Goal: Check status: Check status

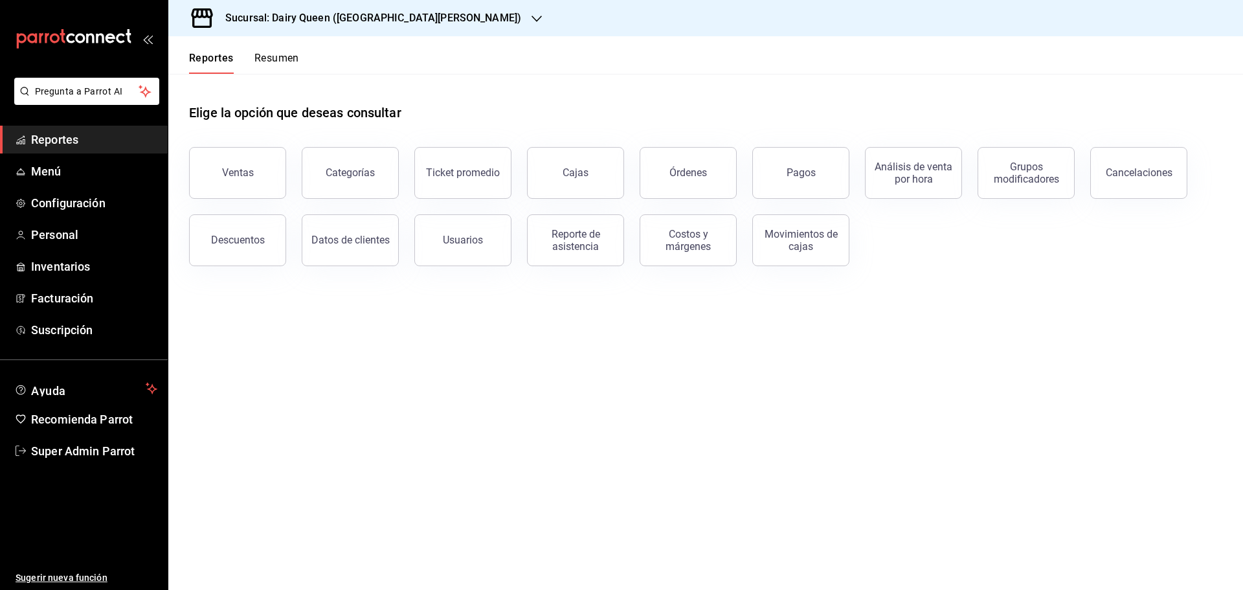
click at [457, 27] on div "Sucursal: Dairy Queen ([GEOGRAPHIC_DATA][PERSON_NAME])" at bounding box center [363, 18] width 368 height 36
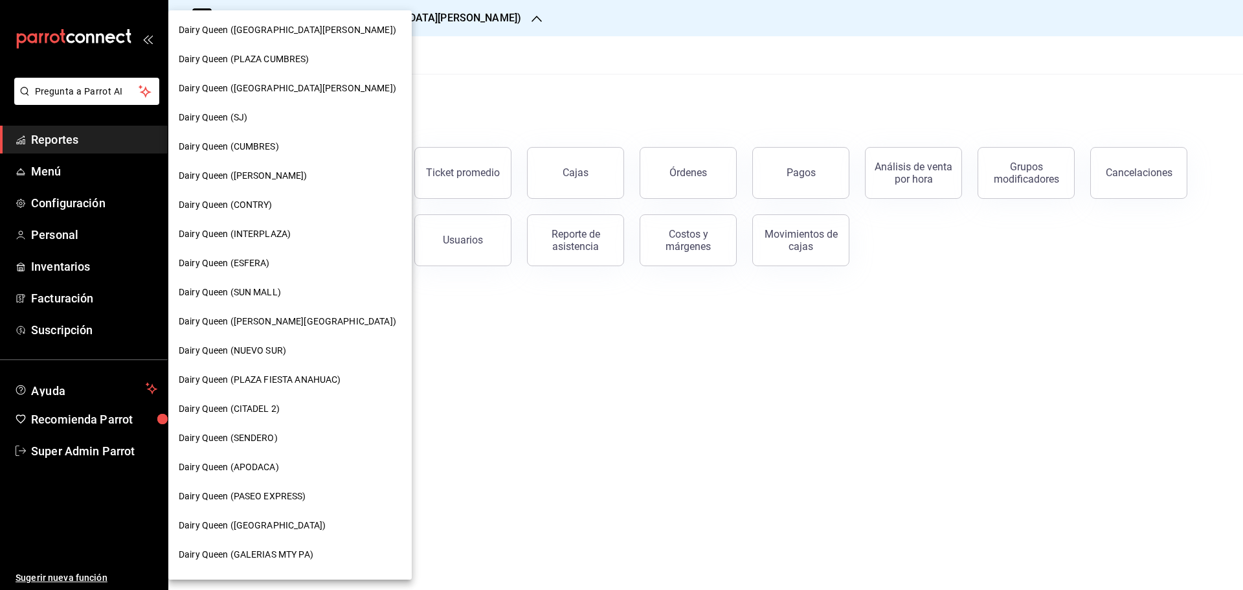
click at [212, 210] on span "Dairy Queen (CONTRY)" at bounding box center [226, 205] width 94 height 14
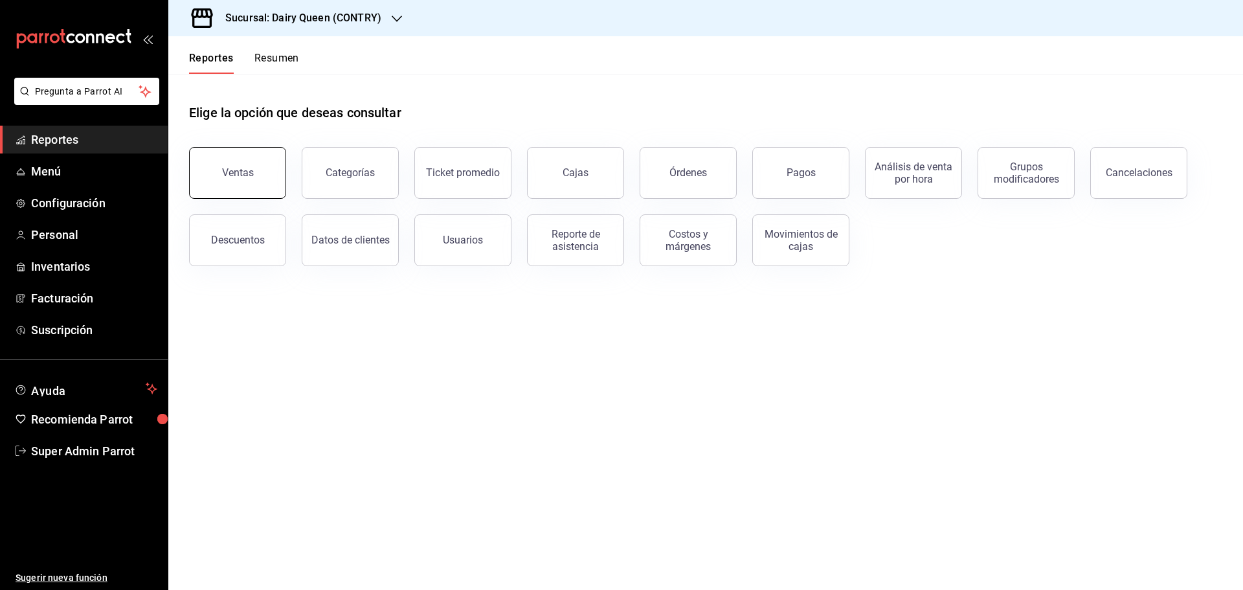
click at [207, 179] on button "Ventas" at bounding box center [237, 173] width 97 height 52
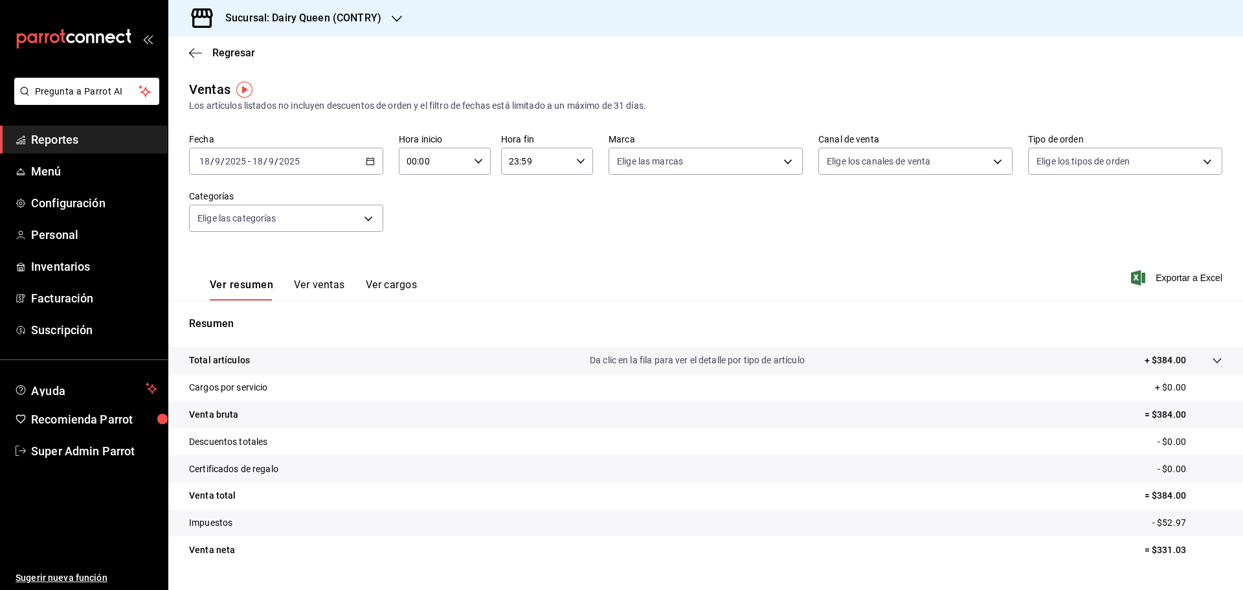
click at [193, 64] on div "Regresar" at bounding box center [705, 52] width 1075 height 33
click at [196, 59] on div "Regresar" at bounding box center [705, 52] width 1075 height 33
click at [196, 54] on icon "button" at bounding box center [195, 53] width 13 height 12
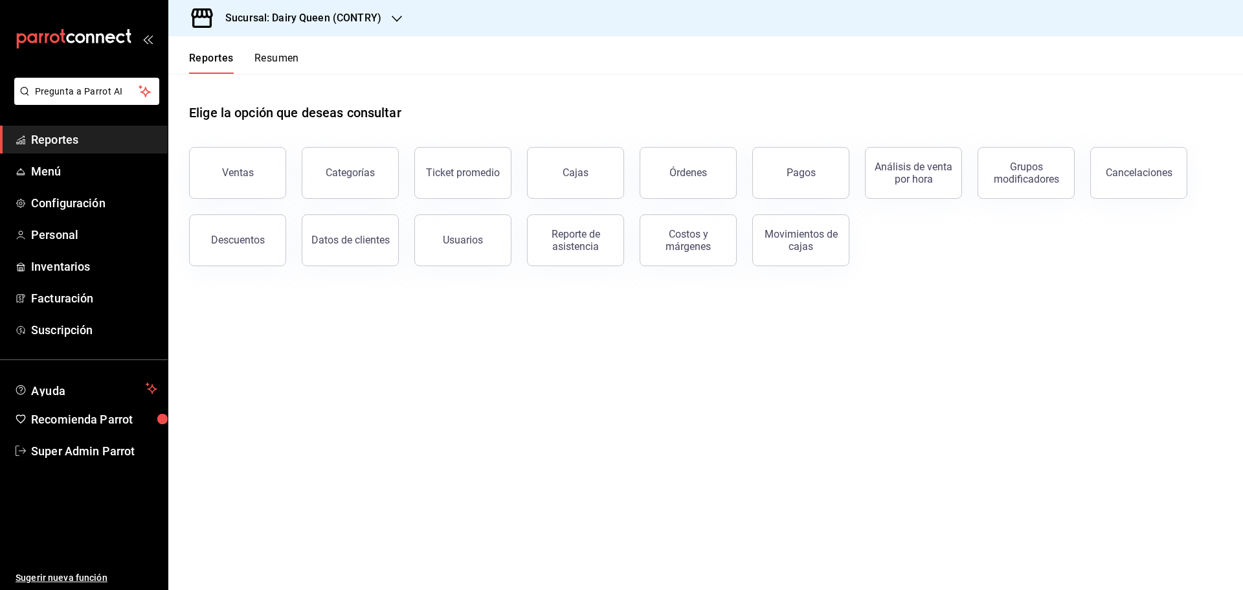
drag, startPoint x: 810, startPoint y: 173, endPoint x: 637, endPoint y: 210, distance: 177.4
click at [810, 173] on div "Pagos" at bounding box center [801, 172] width 29 height 12
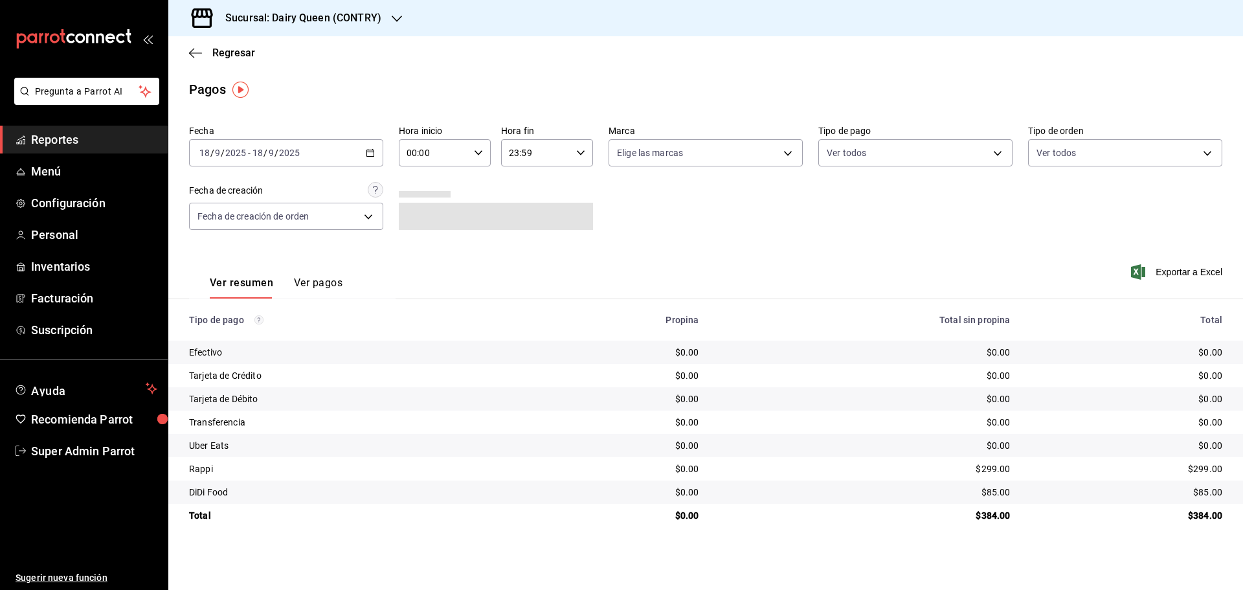
click at [370, 152] on \(Stroke\) "button" at bounding box center [370, 152] width 7 height 1
click at [258, 335] on span "Rango de fechas" at bounding box center [250, 338] width 100 height 14
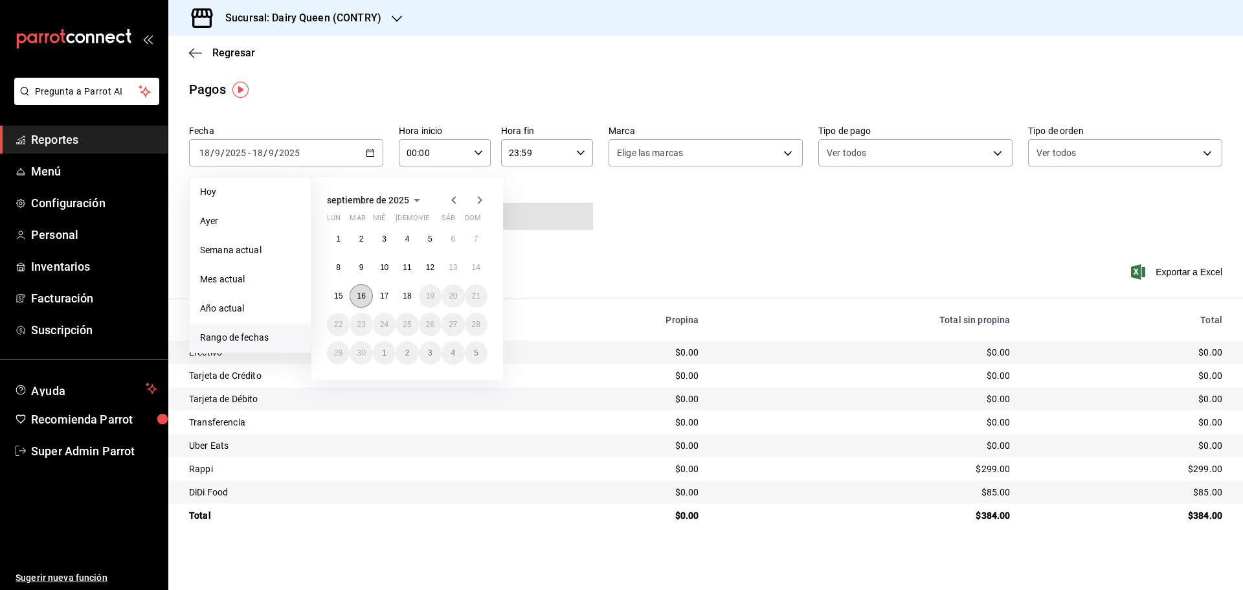
click at [364, 292] on abbr "16" at bounding box center [361, 295] width 8 height 9
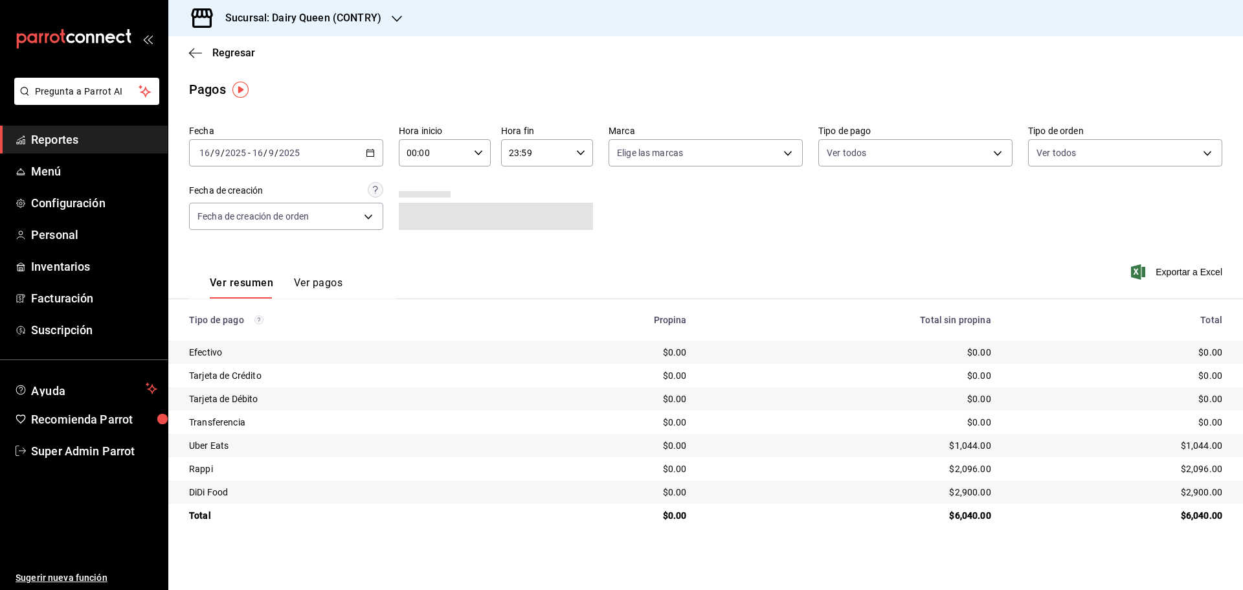
click at [951, 521] on div "$6,040.00" at bounding box center [850, 515] width 284 height 13
copy div "6,040.00"
click at [367, 157] on icon "button" at bounding box center [370, 152] width 9 height 9
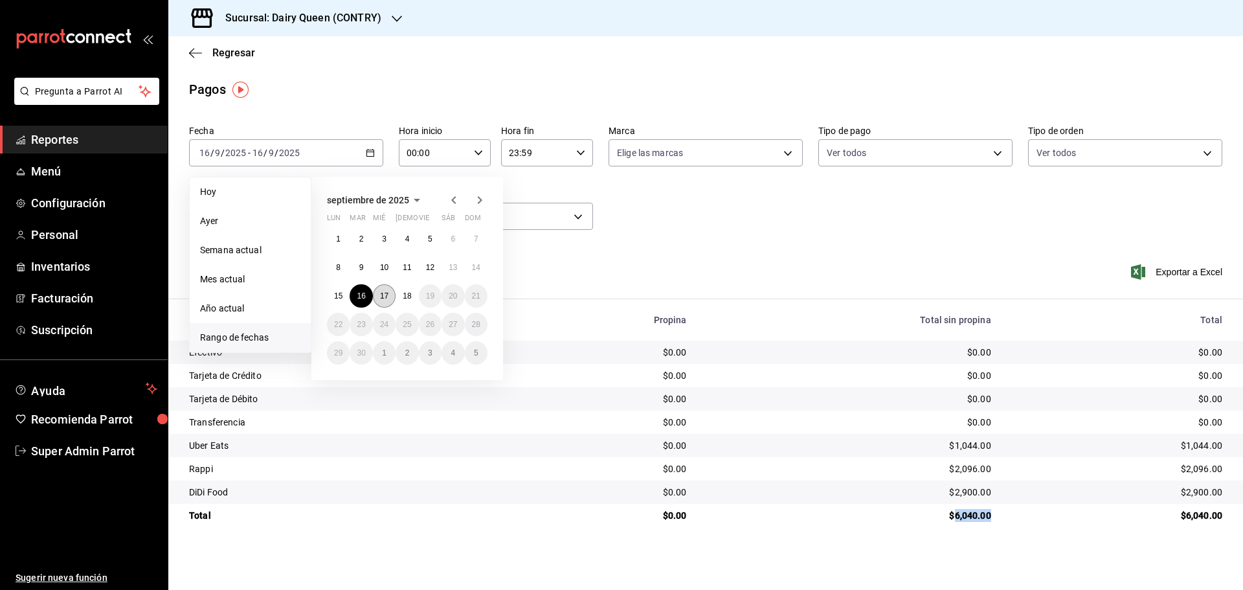
click at [379, 292] on button "17" at bounding box center [384, 295] width 23 height 23
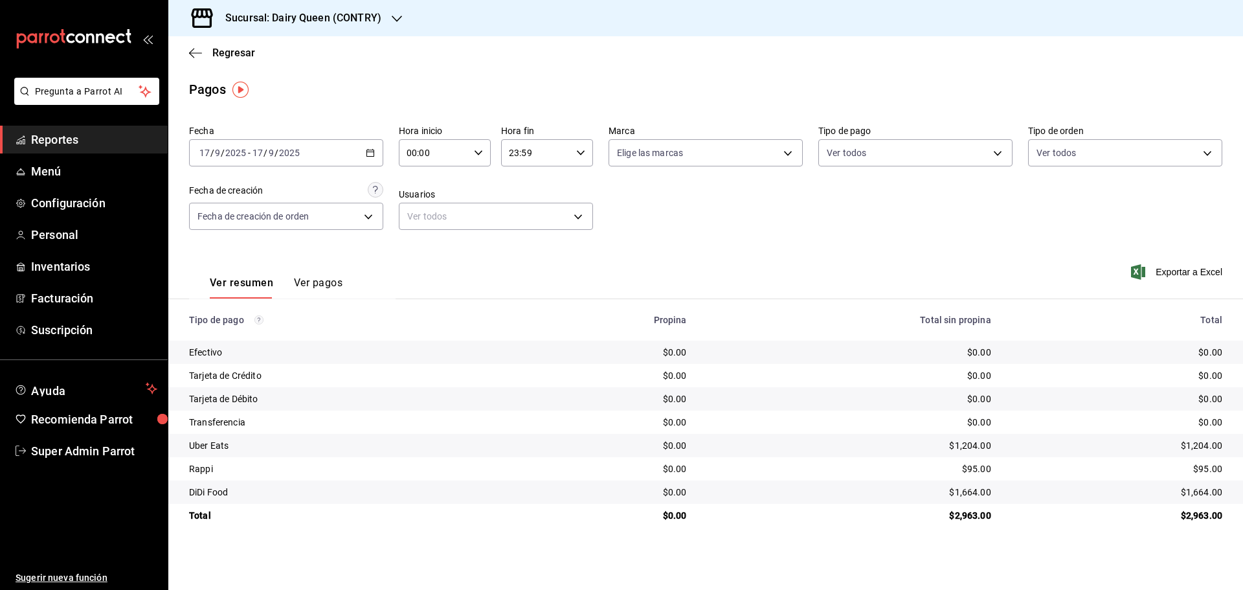
click at [973, 519] on div "$2,963.00" at bounding box center [850, 515] width 284 height 13
copy div "$2,963.00"
click at [305, 284] on button "Ver pagos" at bounding box center [318, 288] width 49 height 22
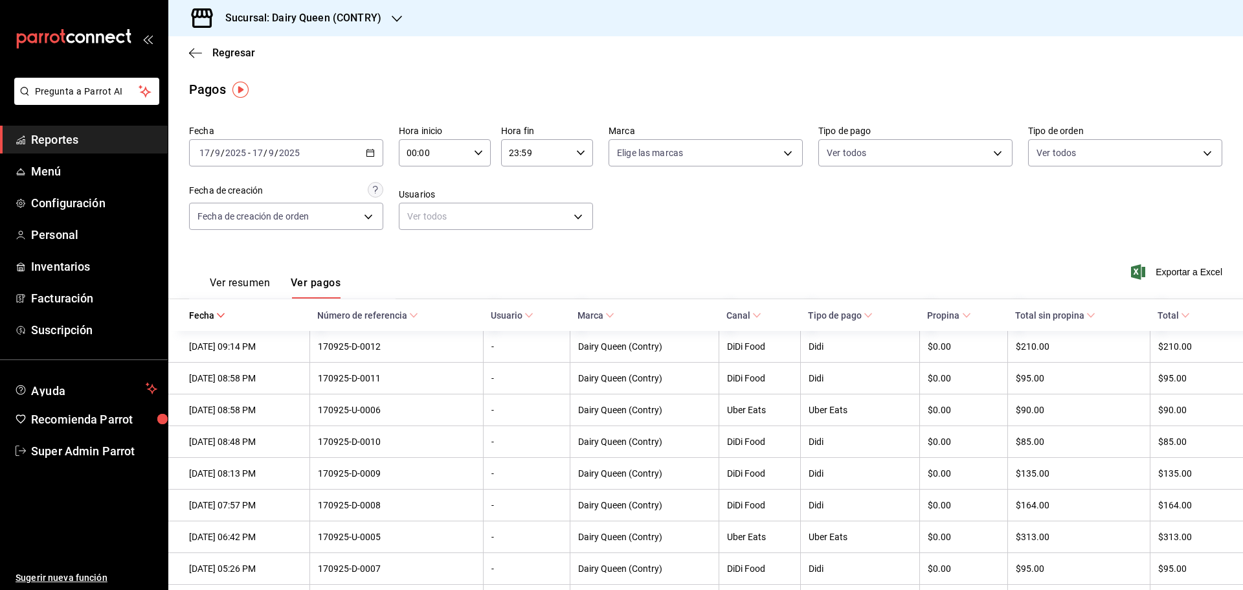
click at [234, 281] on button "Ver resumen" at bounding box center [240, 288] width 60 height 22
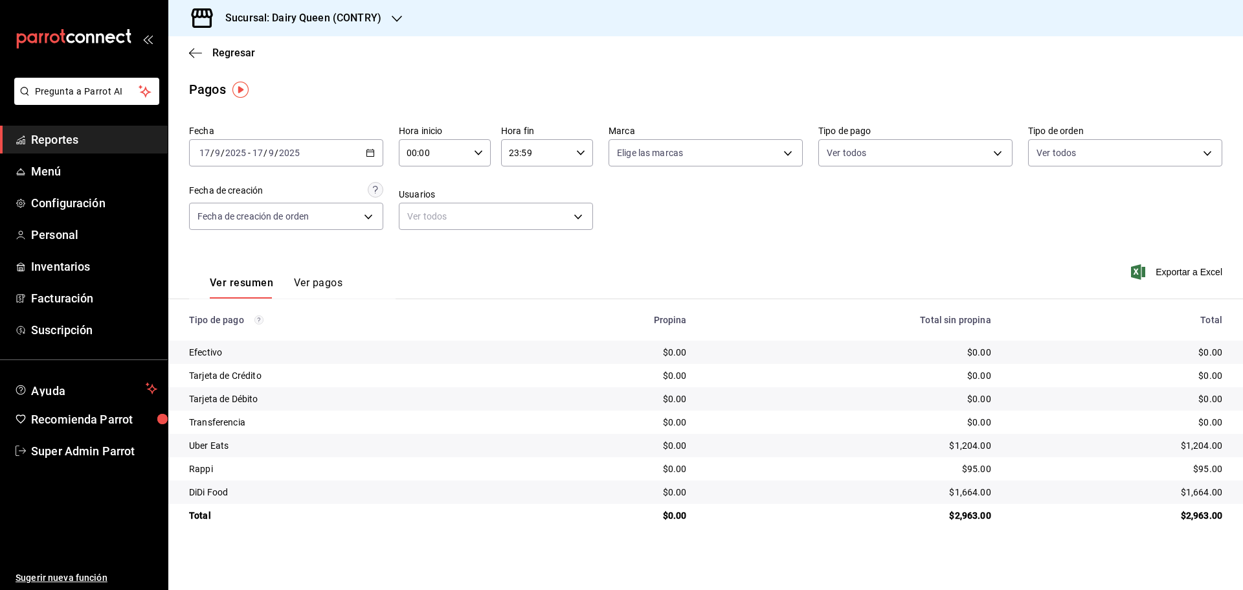
click at [309, 292] on button "Ver pagos" at bounding box center [318, 288] width 49 height 22
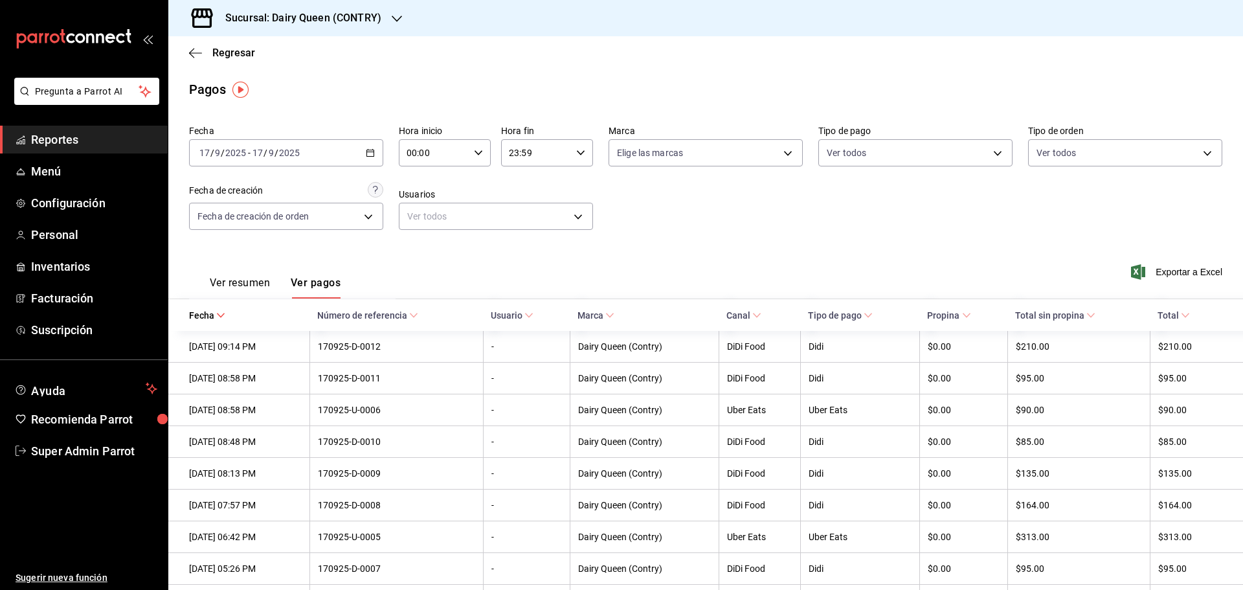
click at [250, 278] on button "Ver resumen" at bounding box center [240, 288] width 60 height 22
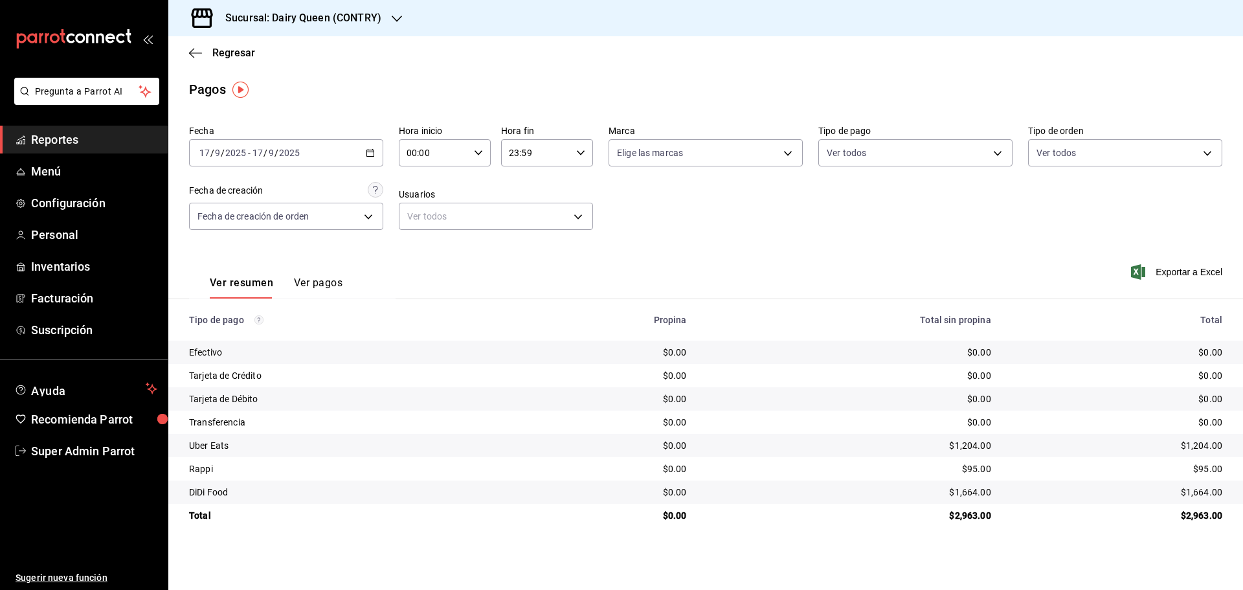
click at [365, 150] on div "[DATE] [DATE] - [DATE] [DATE]" at bounding box center [286, 152] width 194 height 27
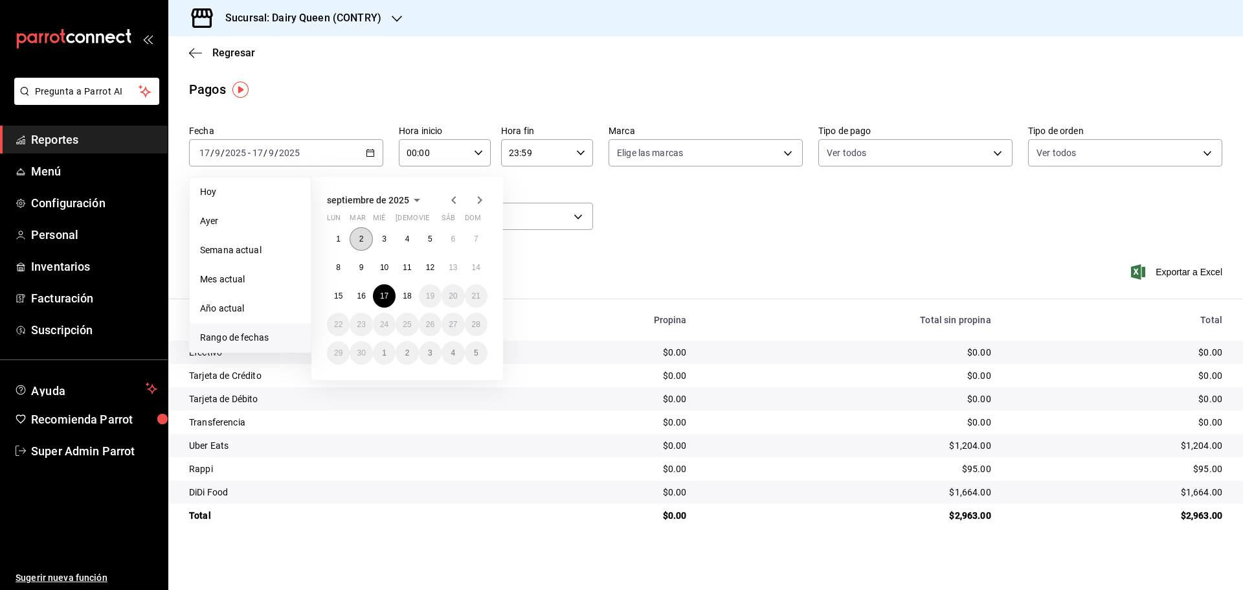
click at [358, 236] on button "2" at bounding box center [361, 238] width 23 height 23
